Goal: Task Accomplishment & Management: Manage account settings

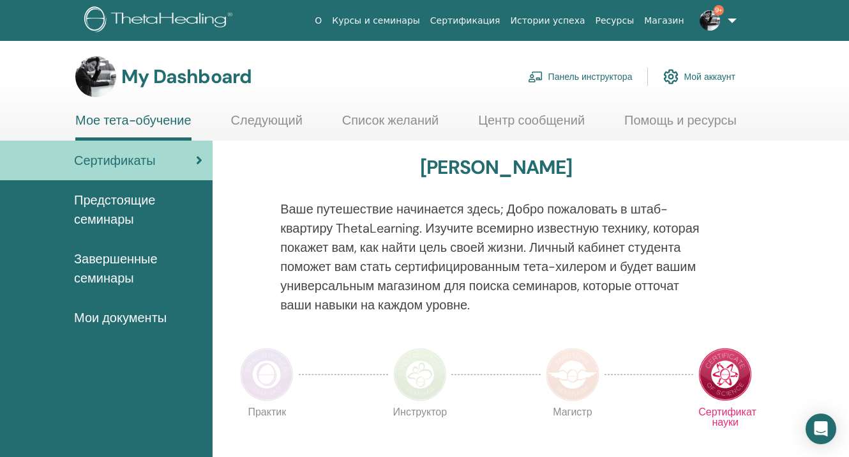
click at [587, 77] on link "Панель инструктора" at bounding box center [580, 77] width 105 height 28
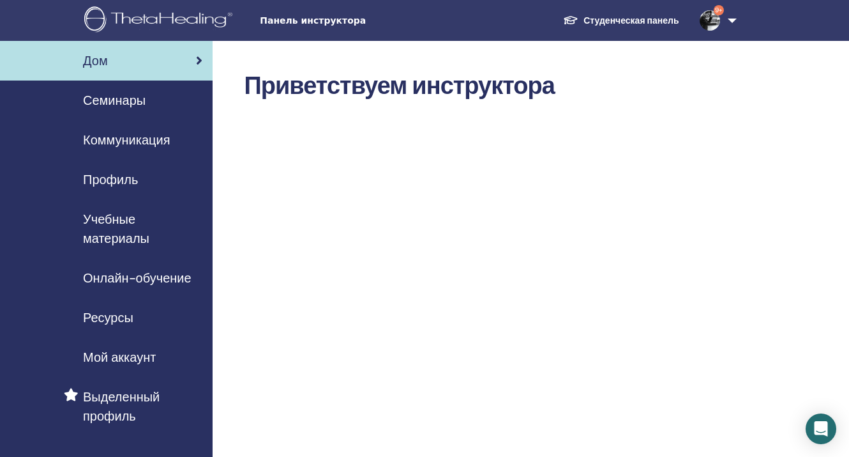
click at [716, 20] on img at bounding box center [710, 20] width 20 height 20
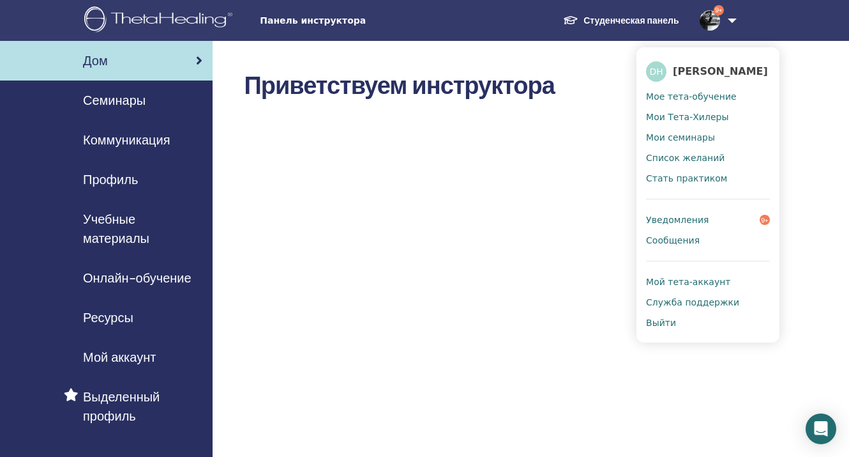
click at [680, 95] on span "Мое тета-обучение" at bounding box center [691, 96] width 91 height 11
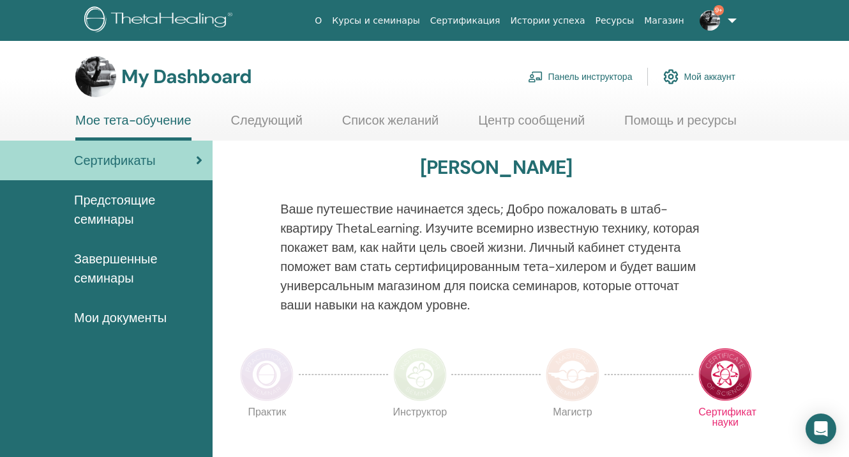
click at [585, 77] on link "Панель инструктора" at bounding box center [580, 77] width 105 height 28
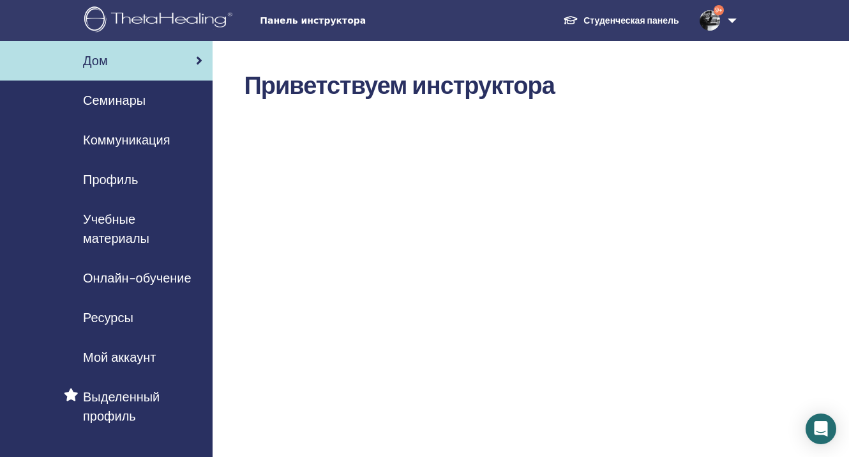
click at [128, 97] on span "Семинары" at bounding box center [114, 100] width 63 height 19
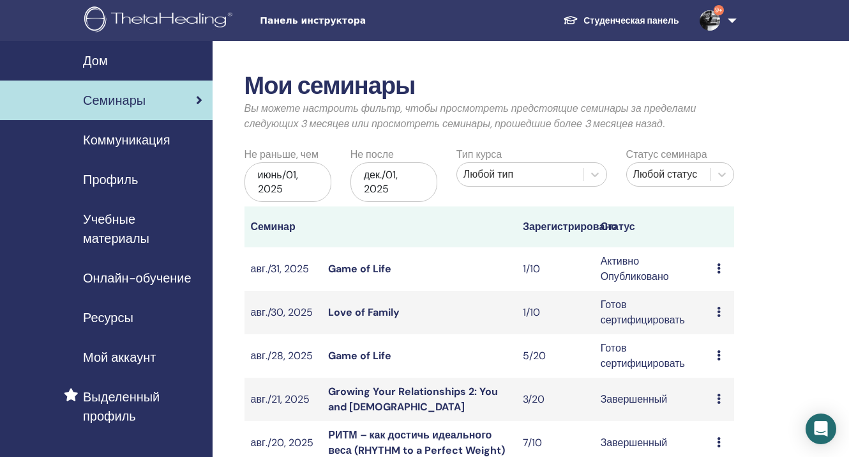
scroll to position [1, 0]
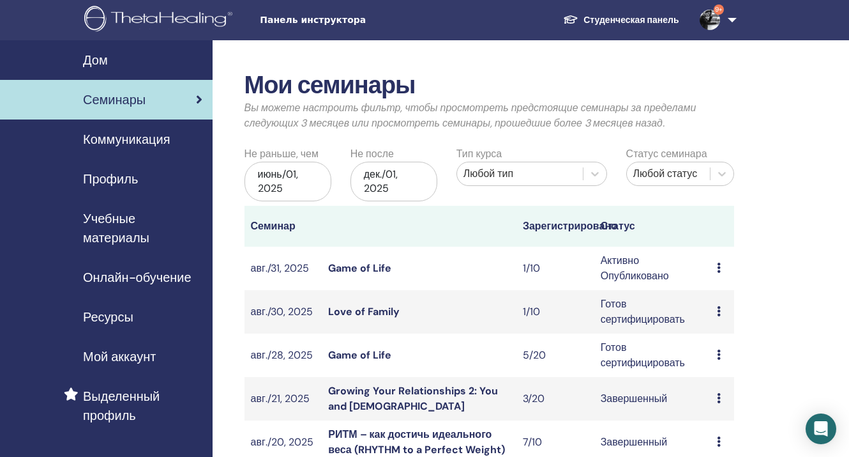
click at [384, 264] on link "Game of Life" at bounding box center [359, 267] width 63 height 13
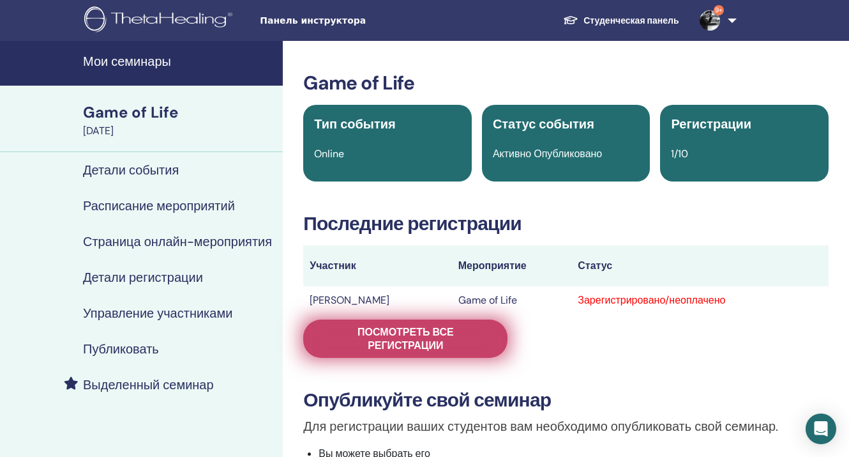
click at [338, 344] on span "Посмотреть все регистрации" at bounding box center [405, 338] width 172 height 27
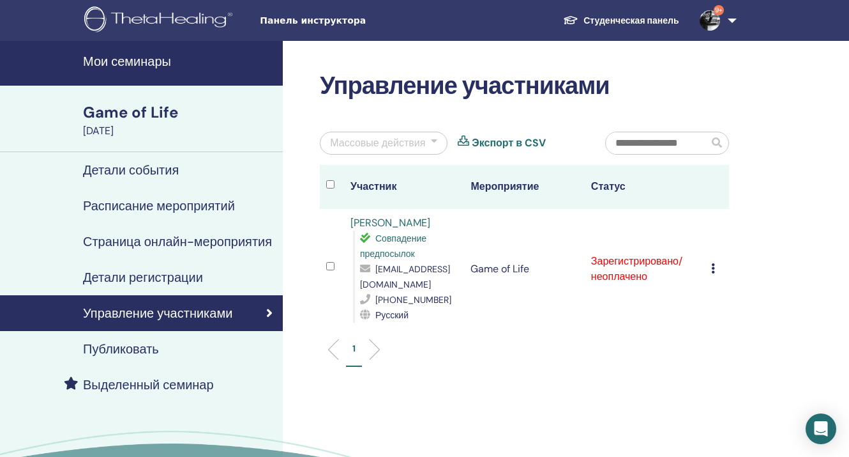
click at [713, 273] on icon at bounding box center [713, 268] width 4 height 10
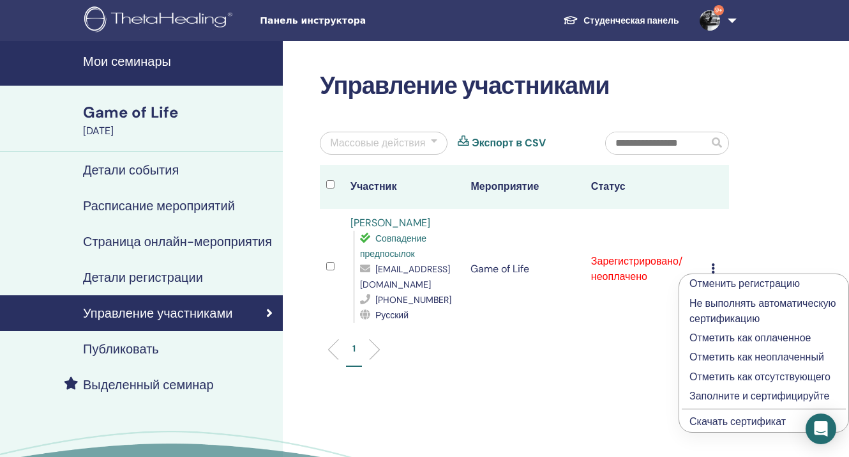
click at [716, 345] on p "Отметить как оплаченное" at bounding box center [764, 337] width 149 height 15
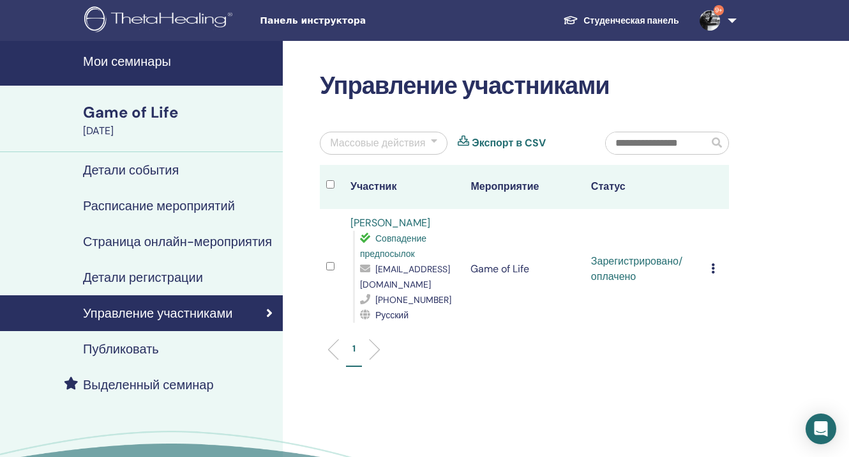
click at [711, 273] on icon at bounding box center [713, 268] width 4 height 10
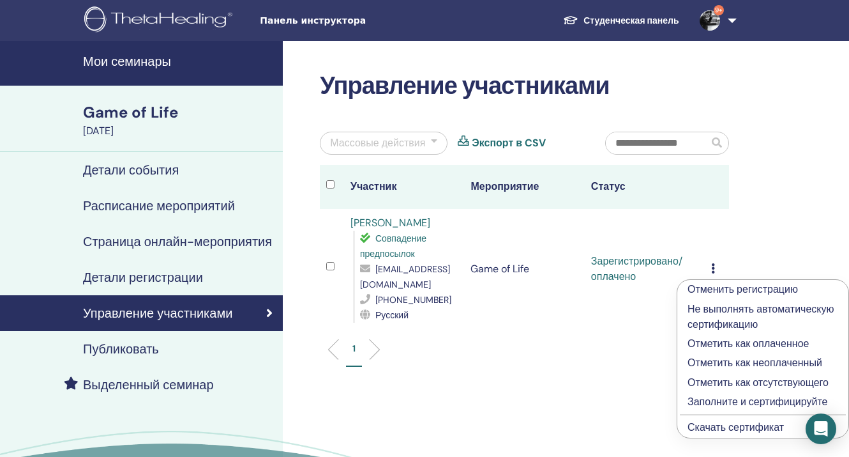
click at [713, 409] on p "Заполните и сертифицируйте" at bounding box center [763, 401] width 151 height 15
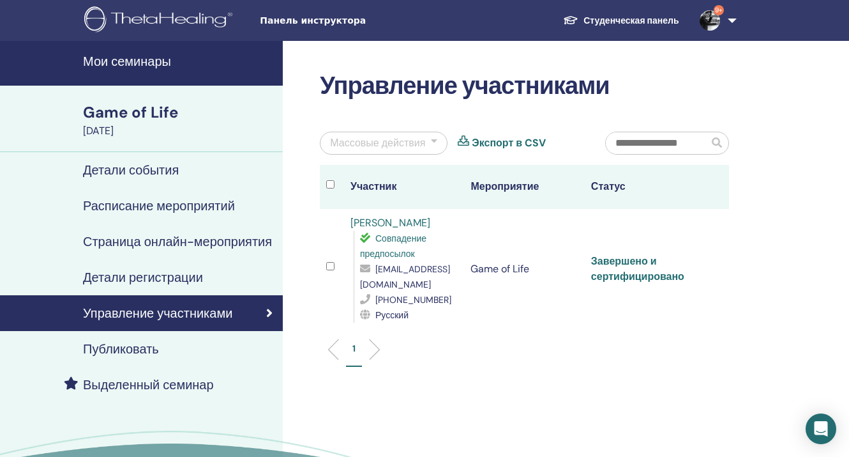
click at [644, 283] on link "Завершено и сертифицировано" at bounding box center [637, 268] width 93 height 29
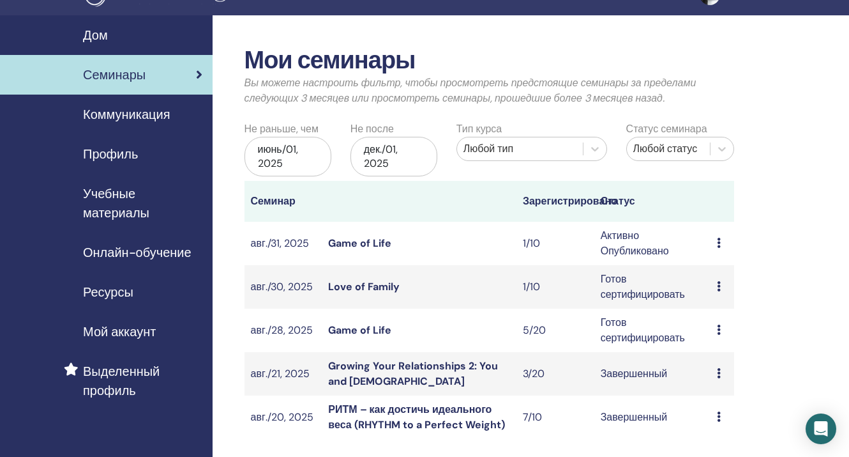
scroll to position [36, 0]
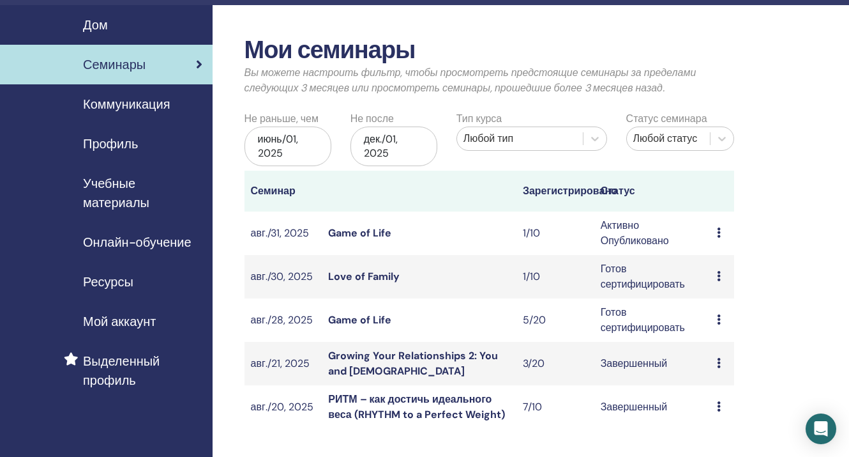
click at [345, 322] on link "Game of Life" at bounding box center [359, 319] width 63 height 13
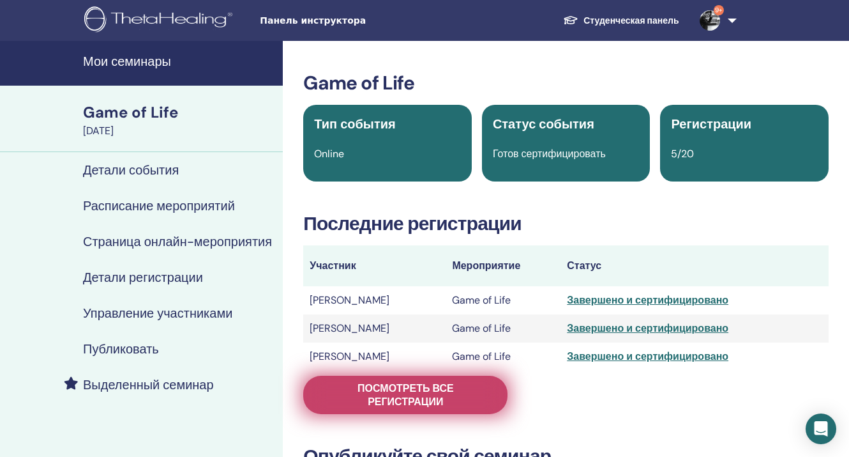
click at [413, 390] on span "Посмотреть все регистрации" at bounding box center [405, 394] width 172 height 27
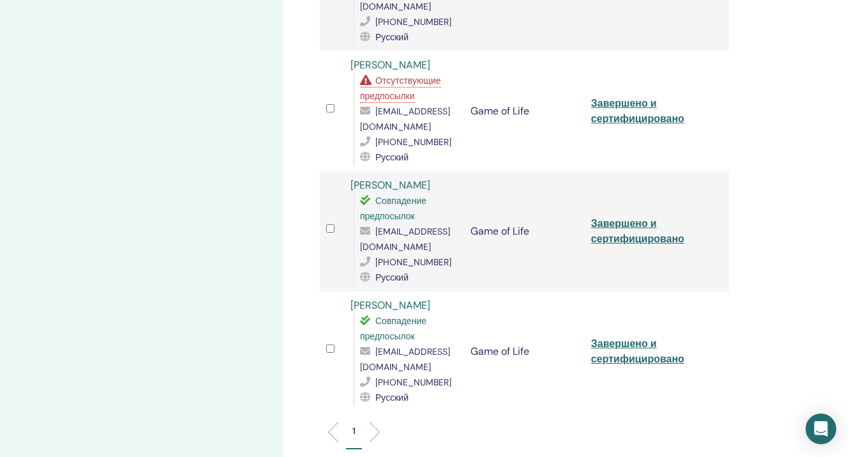
scroll to position [376, 0]
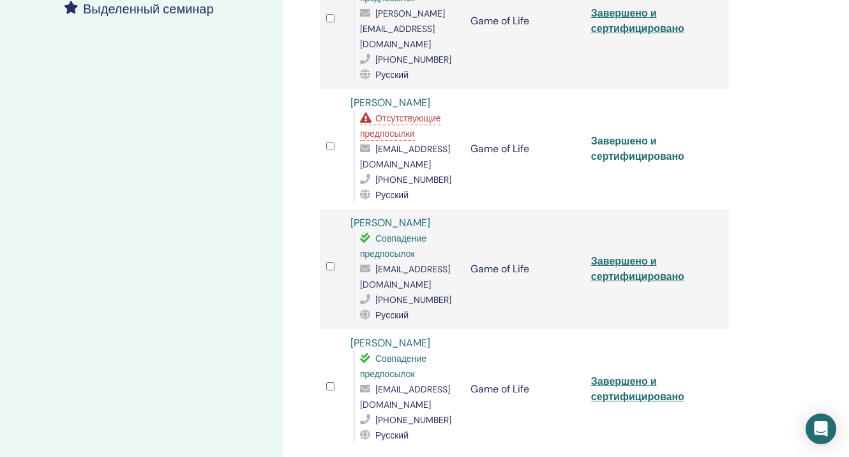
click at [632, 150] on link "Завершено и сертифицировано" at bounding box center [637, 148] width 93 height 29
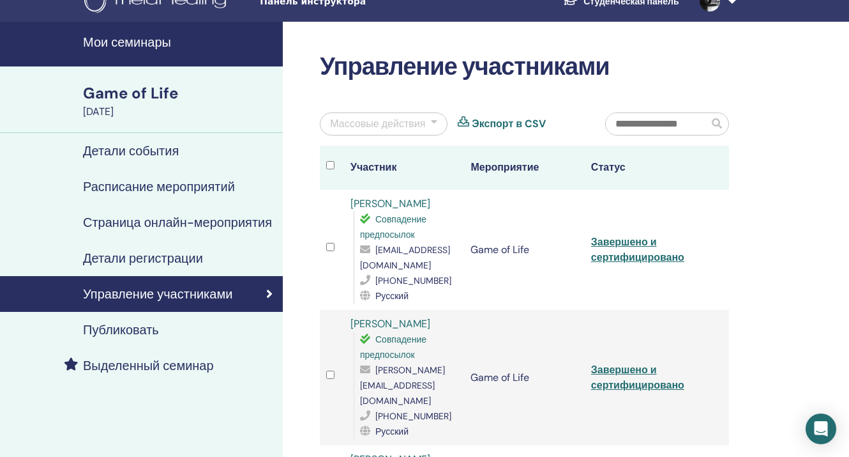
scroll to position [0, 0]
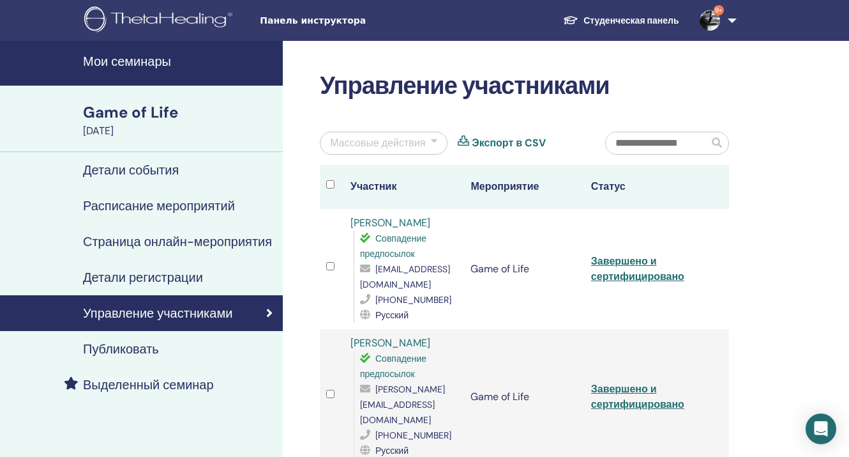
click at [431, 141] on div at bounding box center [434, 142] width 6 height 15
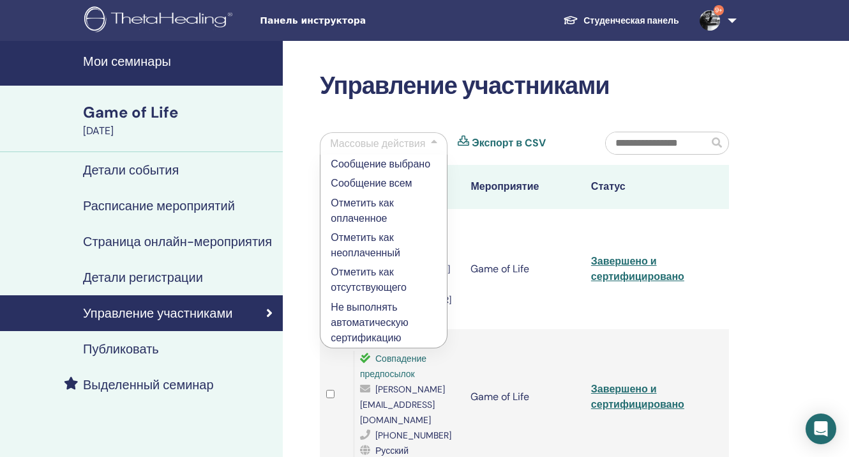
click at [358, 308] on p "Не выполнять автоматическую сертификацию" at bounding box center [384, 323] width 106 height 46
